Goal: Task Accomplishment & Management: Use online tool/utility

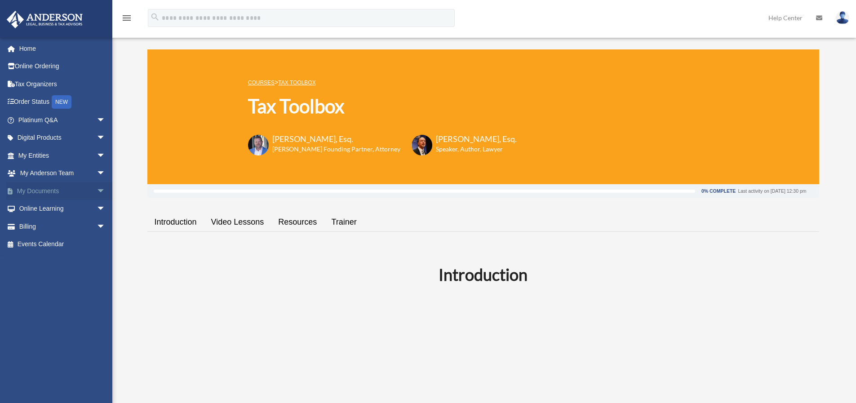
click at [84, 189] on link "My Documents arrow_drop_down" at bounding box center [62, 191] width 113 height 18
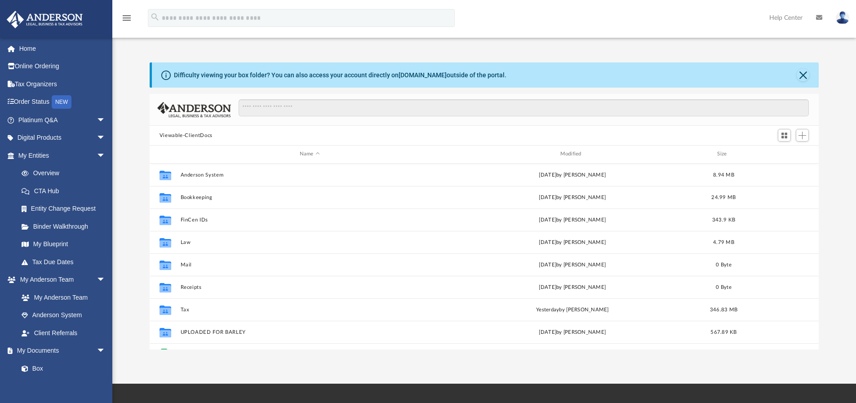
scroll to position [198, 662]
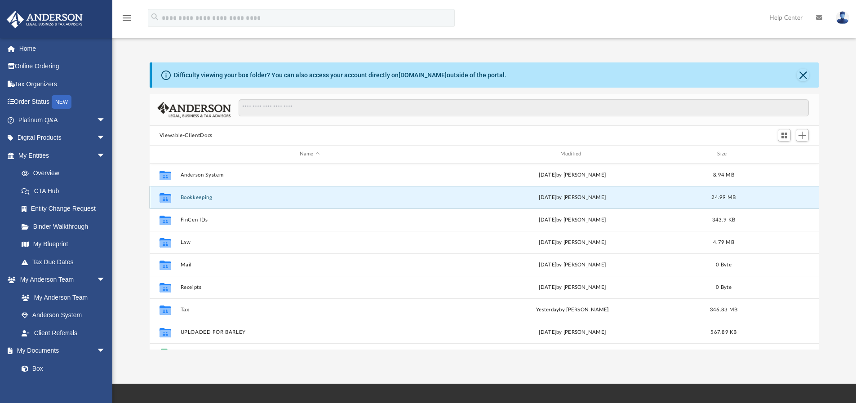
click at [209, 194] on button "Bookkeeping" at bounding box center [309, 197] width 259 height 6
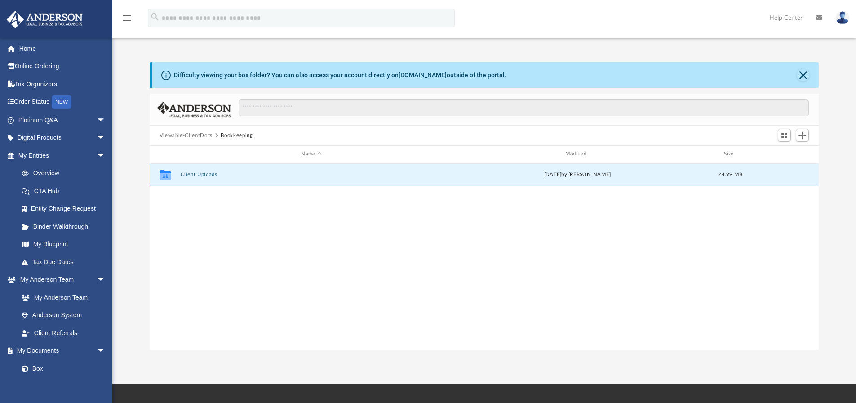
click at [201, 177] on button "Client Uploads" at bounding box center [311, 175] width 262 height 6
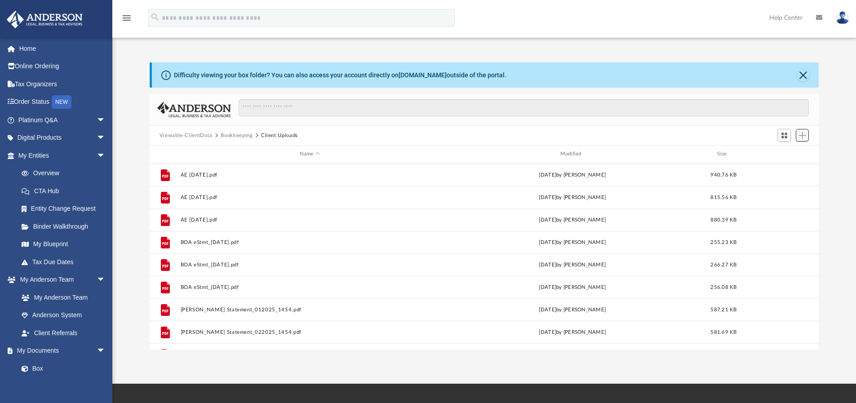
click at [800, 137] on span "Add" at bounding box center [802, 136] width 8 height 8
click at [783, 154] on li "Upload" at bounding box center [789, 153] width 29 height 9
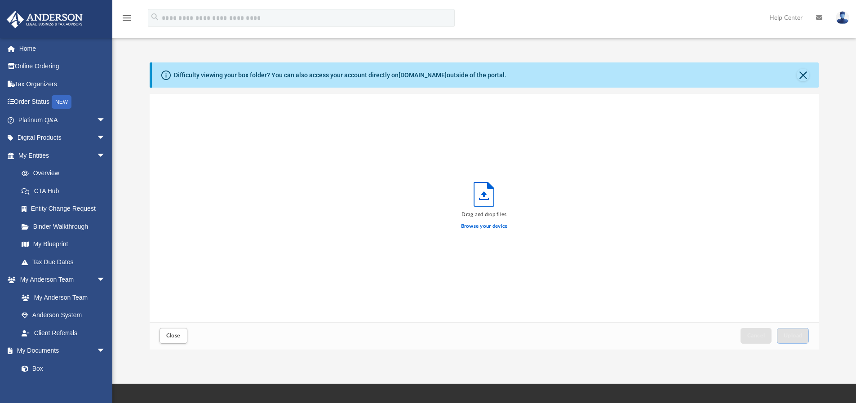
scroll to position [221, 662]
click at [489, 226] on label "Browse your device" at bounding box center [484, 226] width 47 height 8
click at [0, 0] on input "Browse your device" at bounding box center [0, 0] width 0 height 0
click at [802, 338] on span "Upload" at bounding box center [792, 335] width 19 height 5
click at [181, 331] on button "Close" at bounding box center [173, 336] width 28 height 16
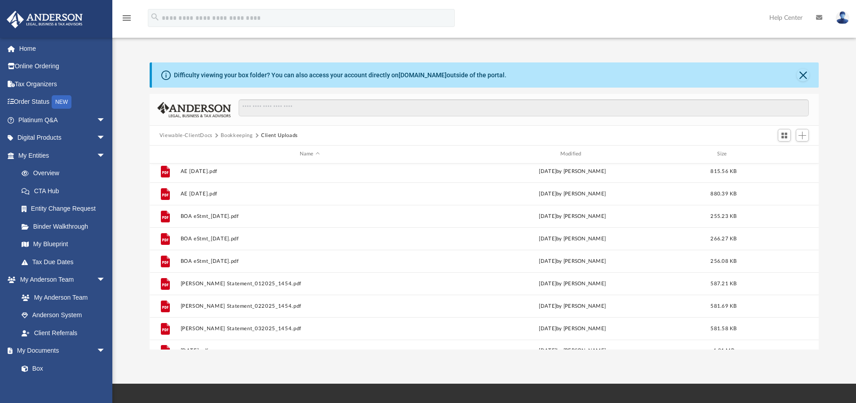
scroll to position [0, 0]
